Goal: Browse casually

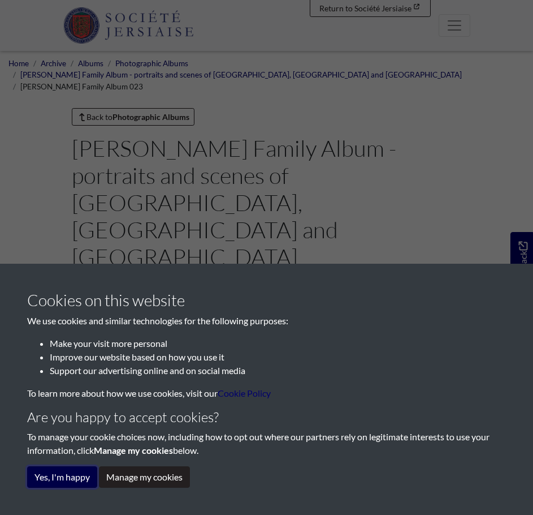
click at [65, 482] on button "Yes, I'm happy" at bounding box center [62, 476] width 70 height 21
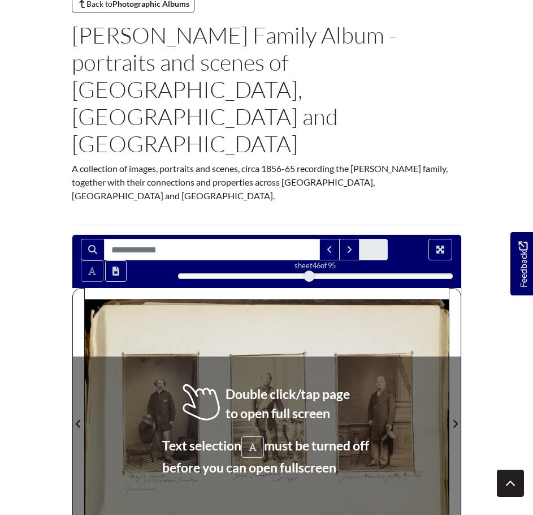
scroll to position [170, 0]
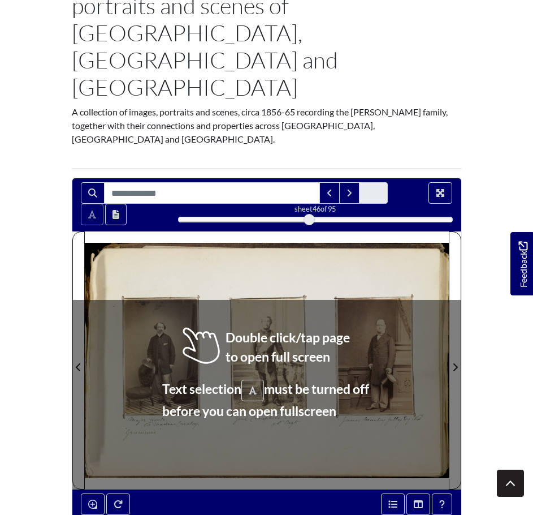
click at [236, 326] on div at bounding box center [176, 359] width 182 height 257
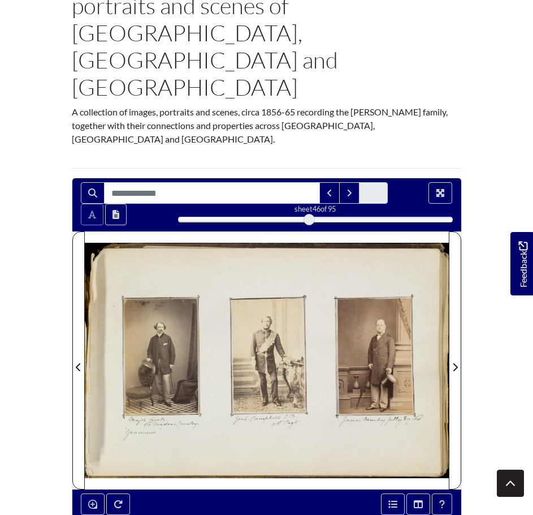
click at [192, 316] on div at bounding box center [176, 359] width 182 height 257
